Goal: Information Seeking & Learning: Learn about a topic

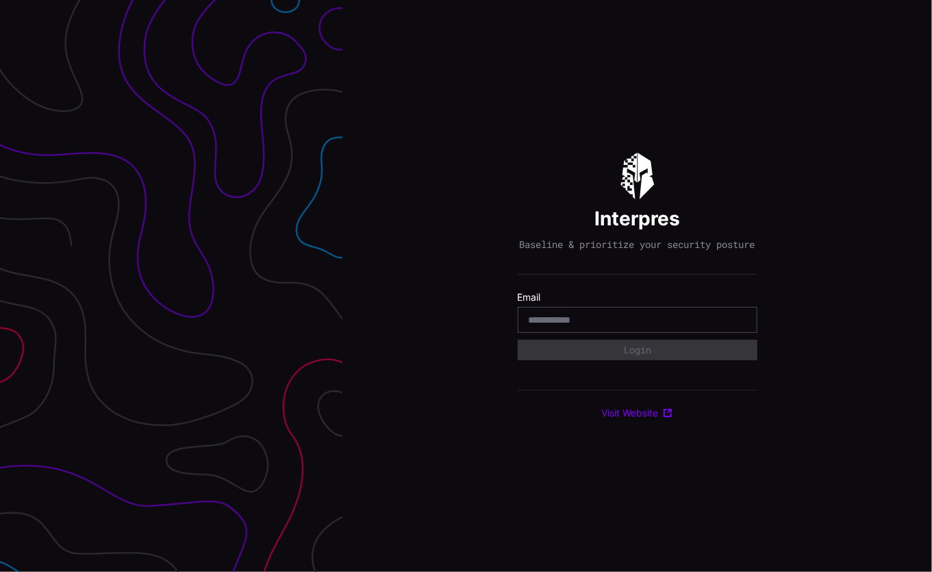
click at [591, 320] on input "email" at bounding box center [637, 319] width 218 height 12
type input "**********"
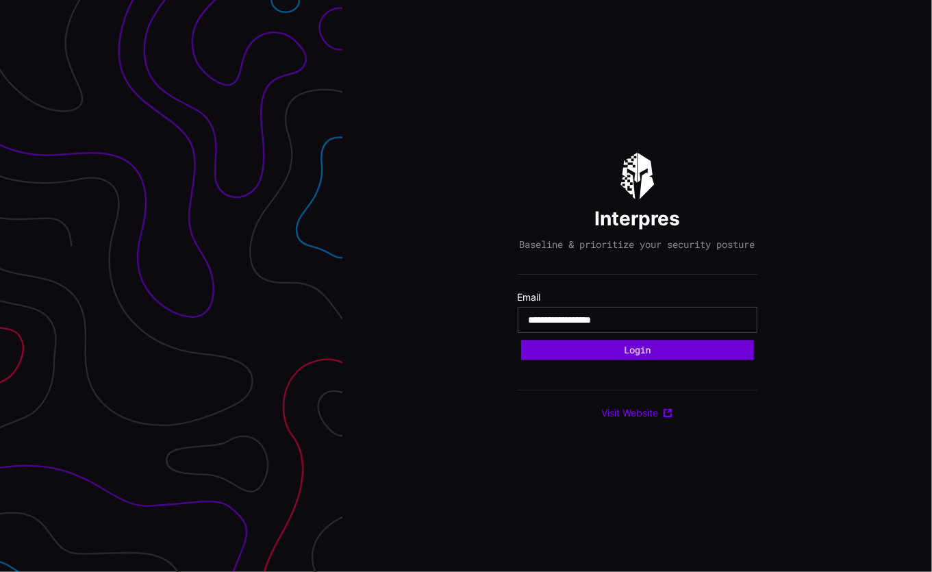
click at [591, 355] on button "Login" at bounding box center [637, 350] width 233 height 20
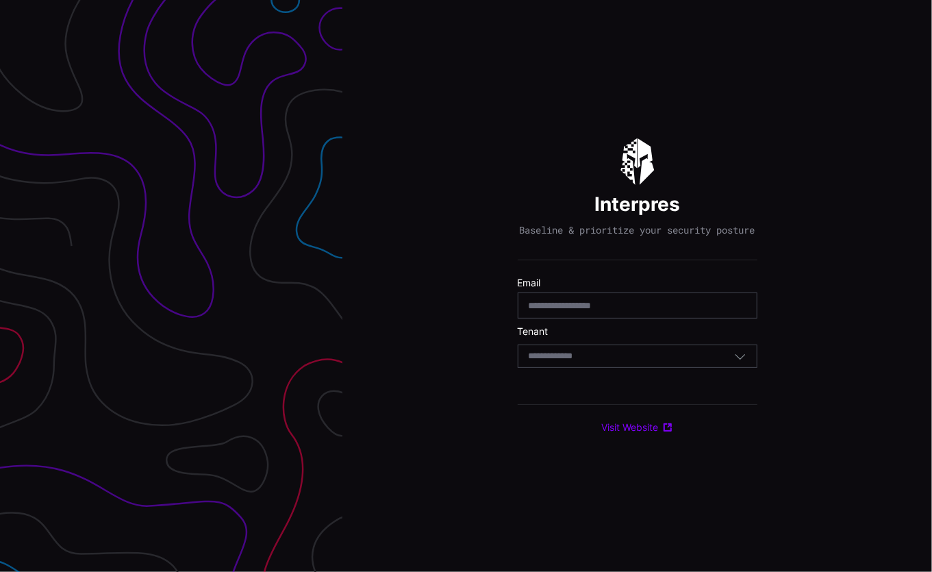
click at [591, 357] on input at bounding box center [563, 356] width 71 height 12
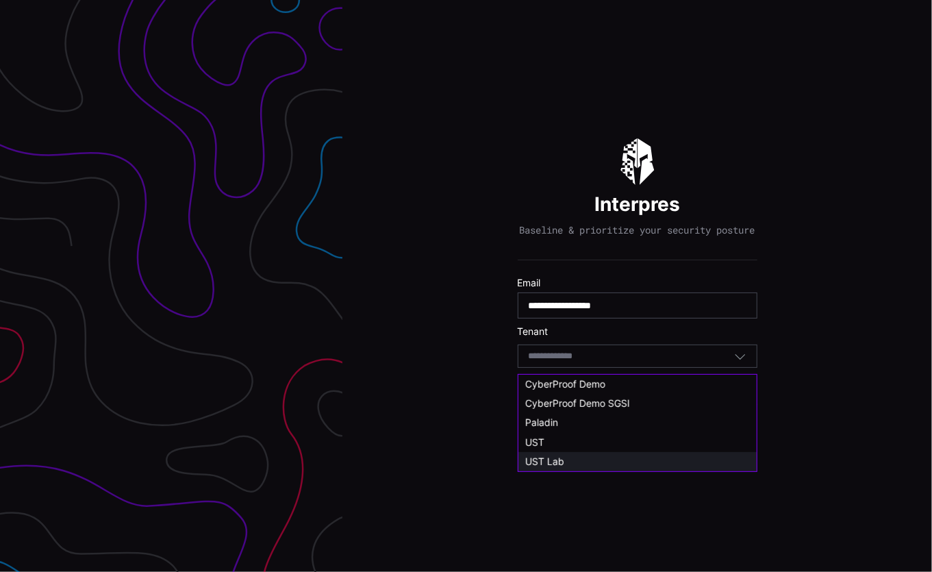
click at [579, 461] on div "UST Lab" at bounding box center [637, 461] width 225 height 12
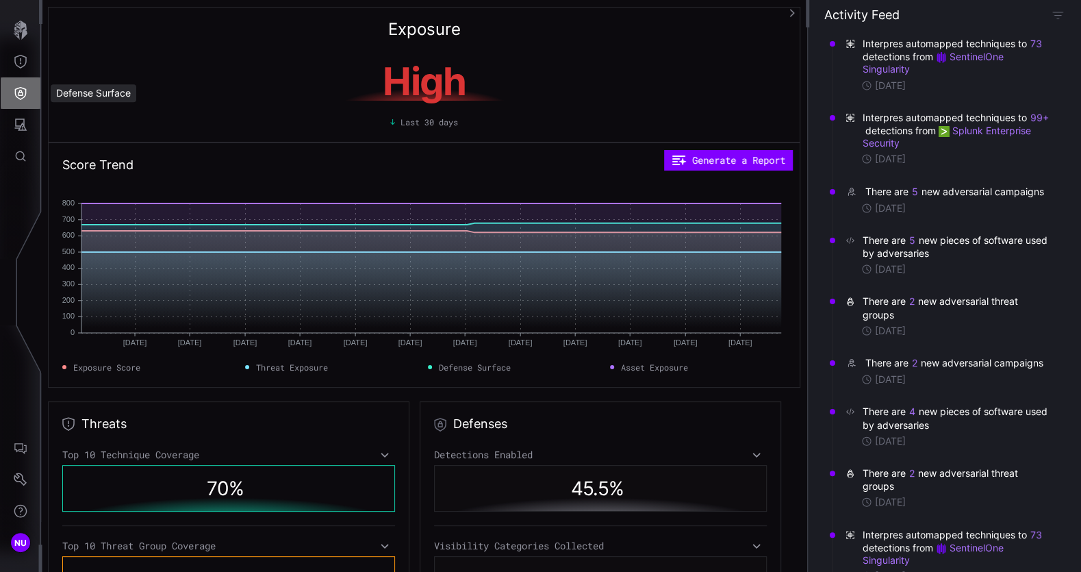
click at [14, 96] on icon "Defense Surface" at bounding box center [21, 93] width 14 height 14
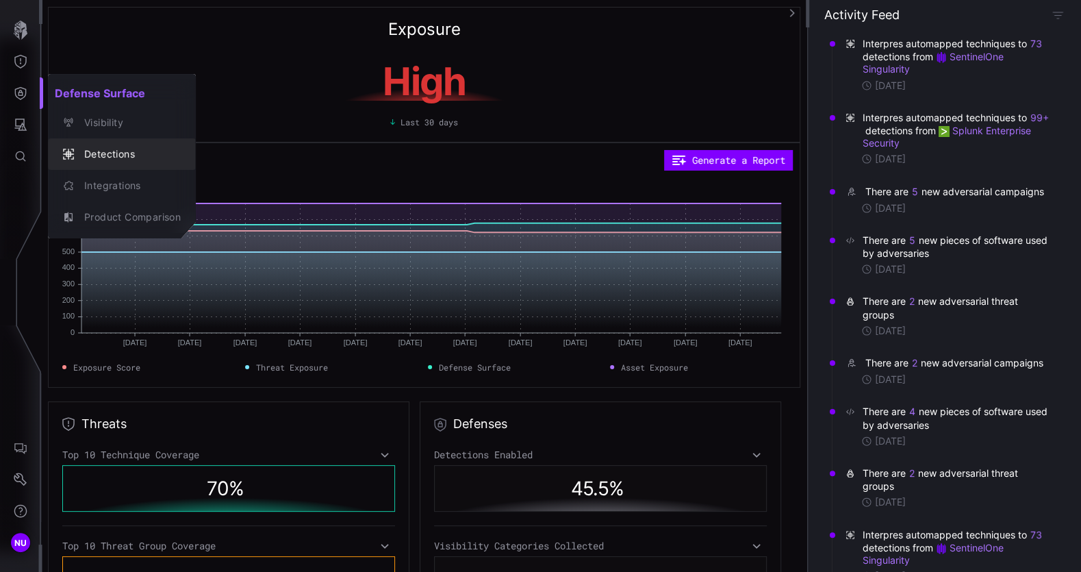
click at [116, 159] on div "Detections" at bounding box center [128, 154] width 103 height 17
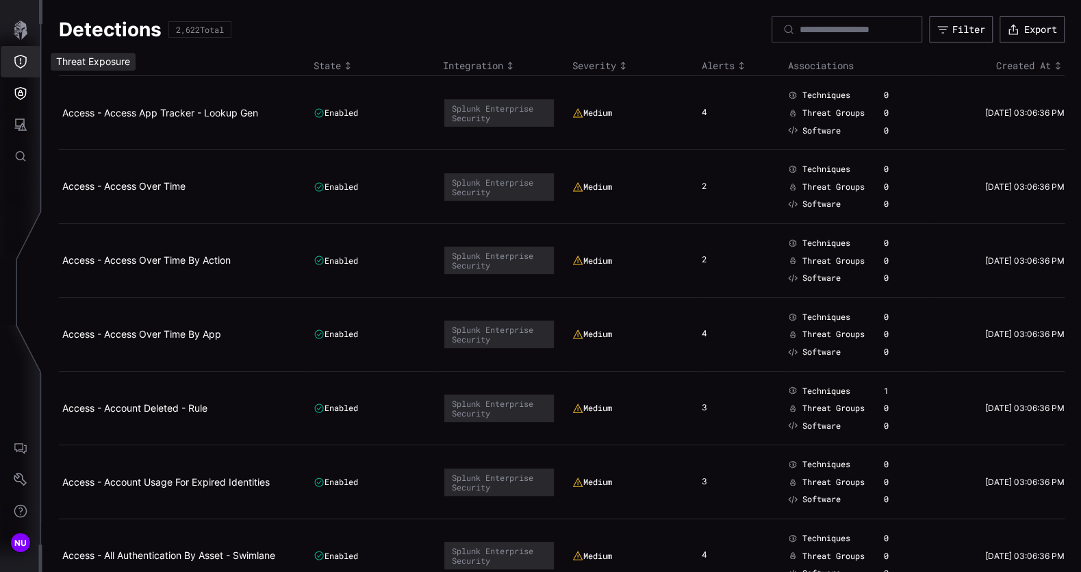
click at [24, 63] on icon "Threat Exposure" at bounding box center [21, 62] width 14 height 14
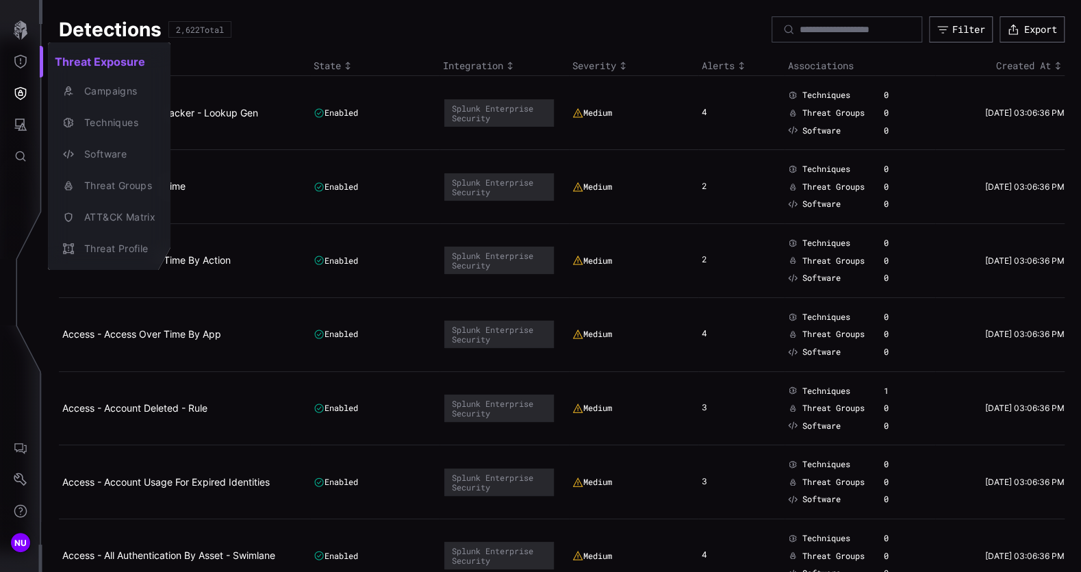
click at [30, 101] on div at bounding box center [540, 286] width 1081 height 572
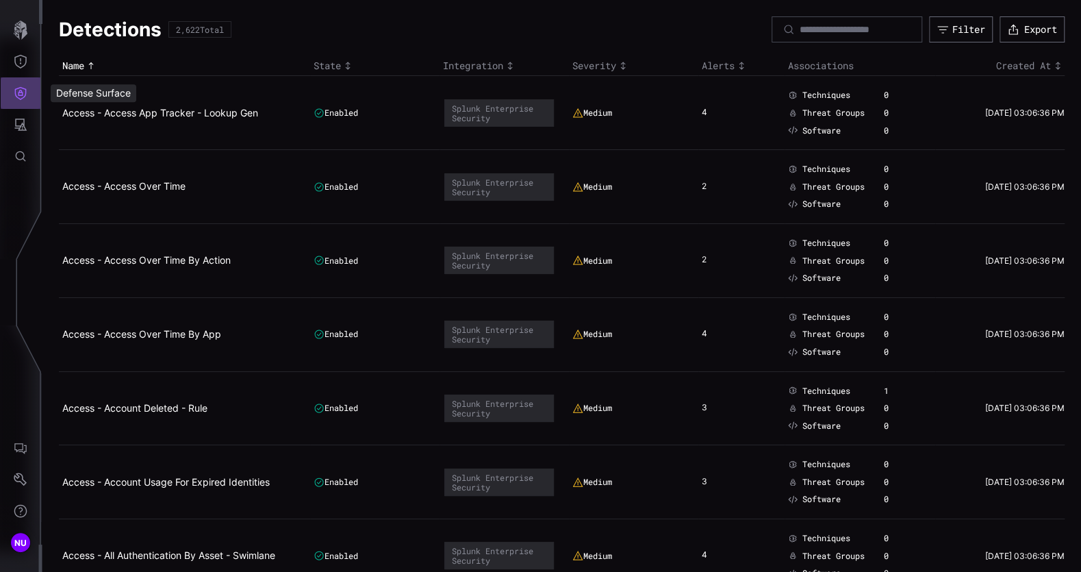
click at [20, 92] on icon "Defense Surface" at bounding box center [21, 93] width 12 height 13
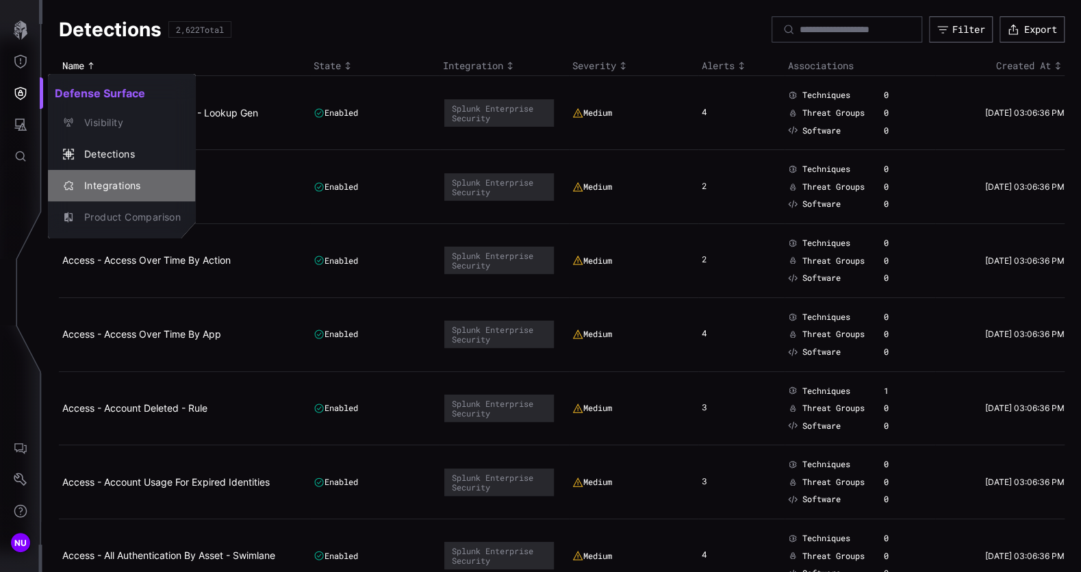
click at [92, 185] on div "Integrations" at bounding box center [128, 185] width 103 height 17
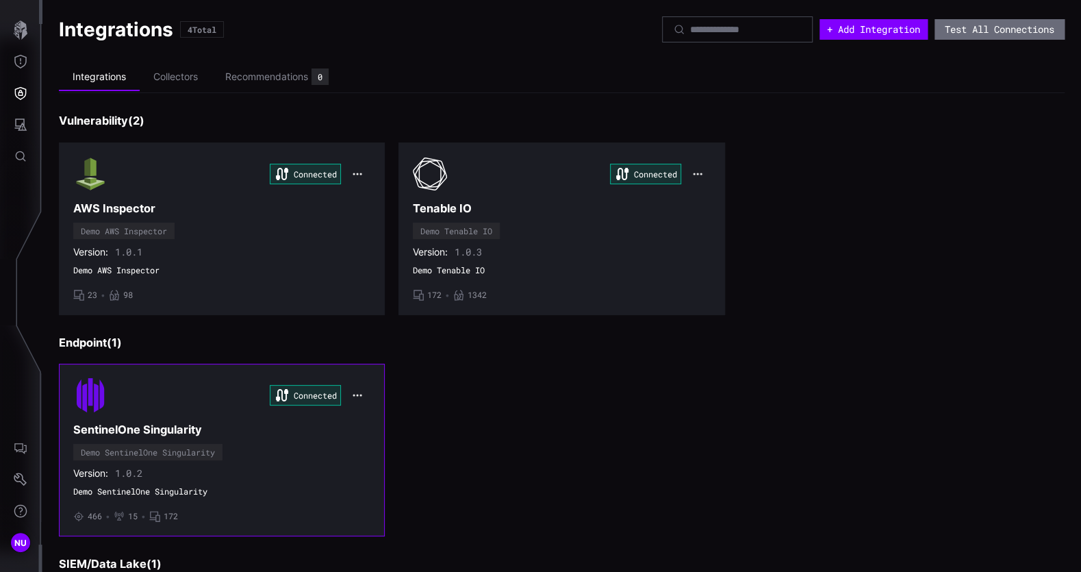
click at [158, 420] on div "Connected SentinelOne Singularity Demo SentinelOne Singularity Version: 1.0.2 D…" at bounding box center [221, 450] width 297 height 144
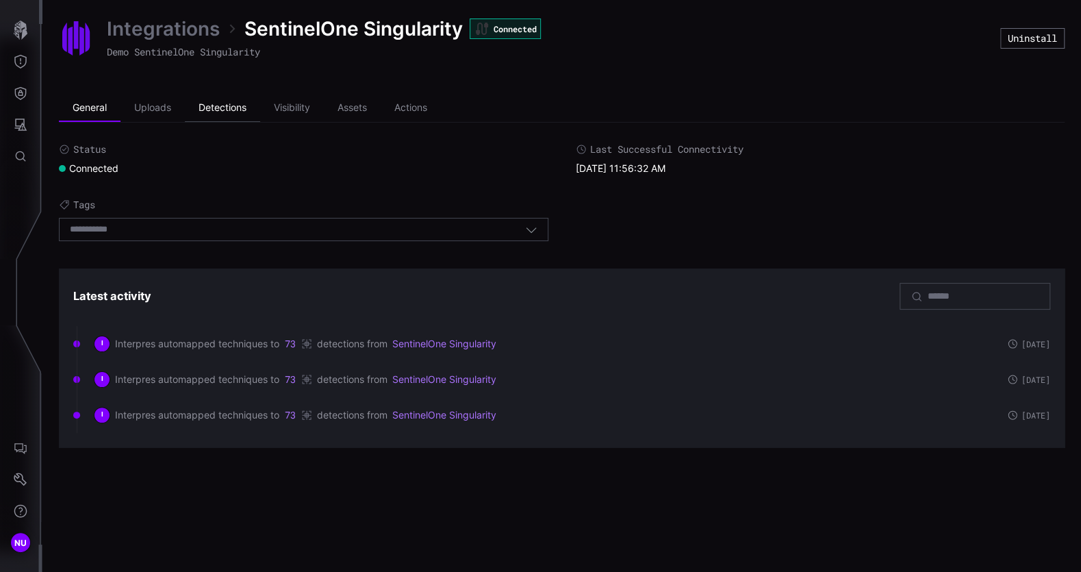
click at [205, 110] on li "Detections" at bounding box center [222, 107] width 75 height 27
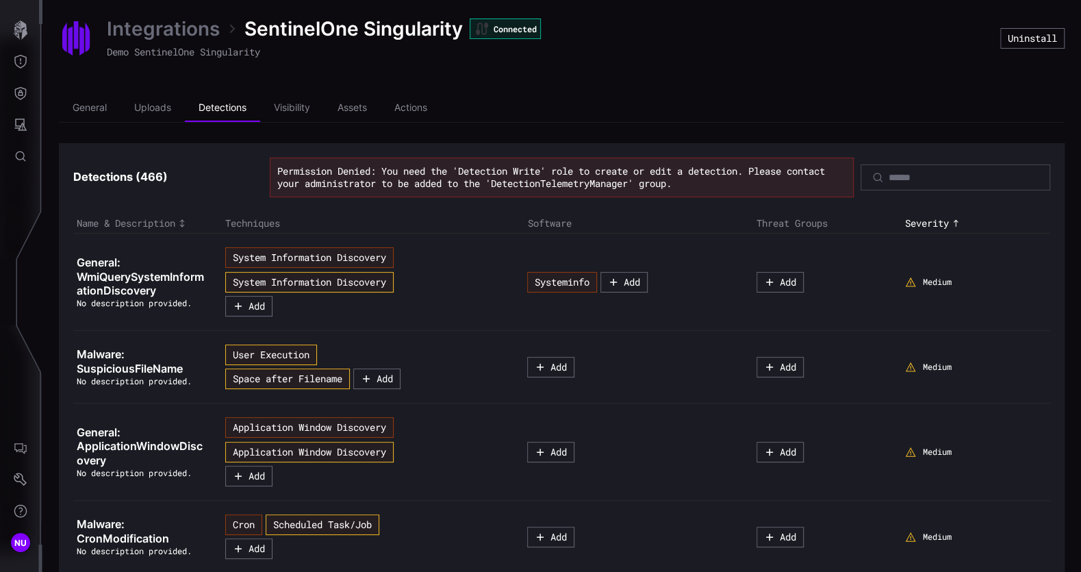
click at [212, 29] on link "Integrations" at bounding box center [163, 28] width 113 height 25
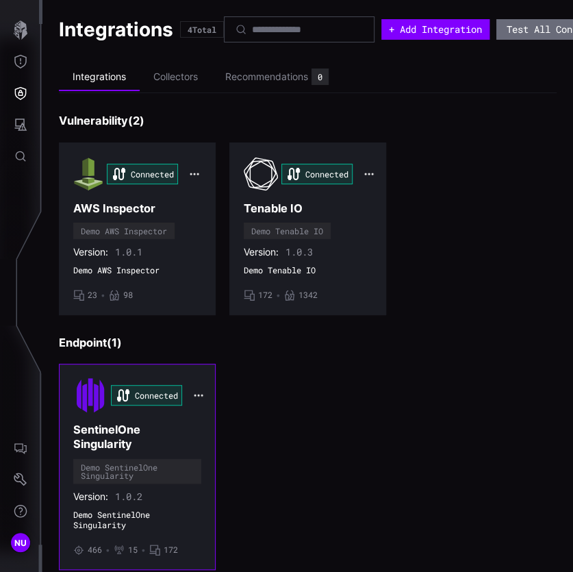
click at [128, 422] on h3 "SentinelOne Singularity" at bounding box center [137, 436] width 128 height 29
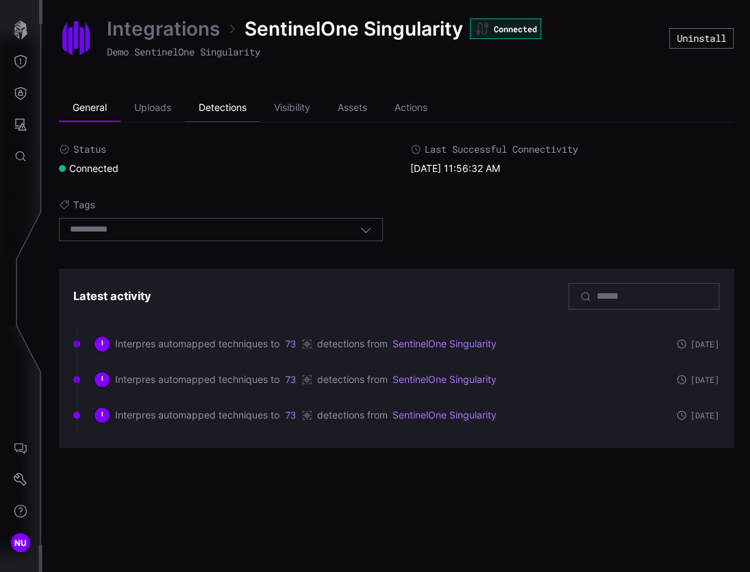
click at [220, 107] on li "Detections" at bounding box center [222, 107] width 75 height 27
